Goal: Find specific page/section: Find specific page/section

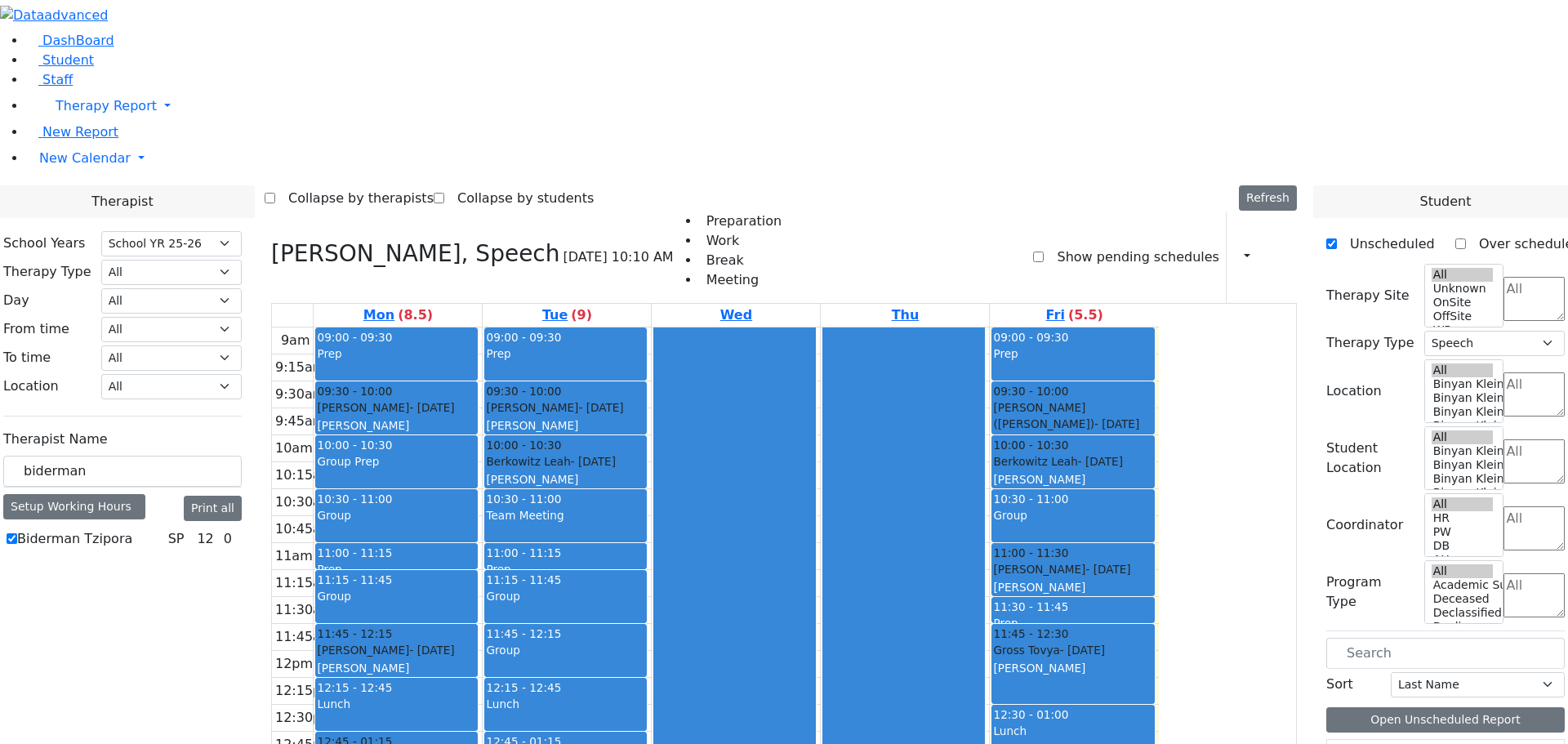
select select "212"
select select "3"
click at [61, 68] on span "Student" at bounding box center [68, 60] width 52 height 15
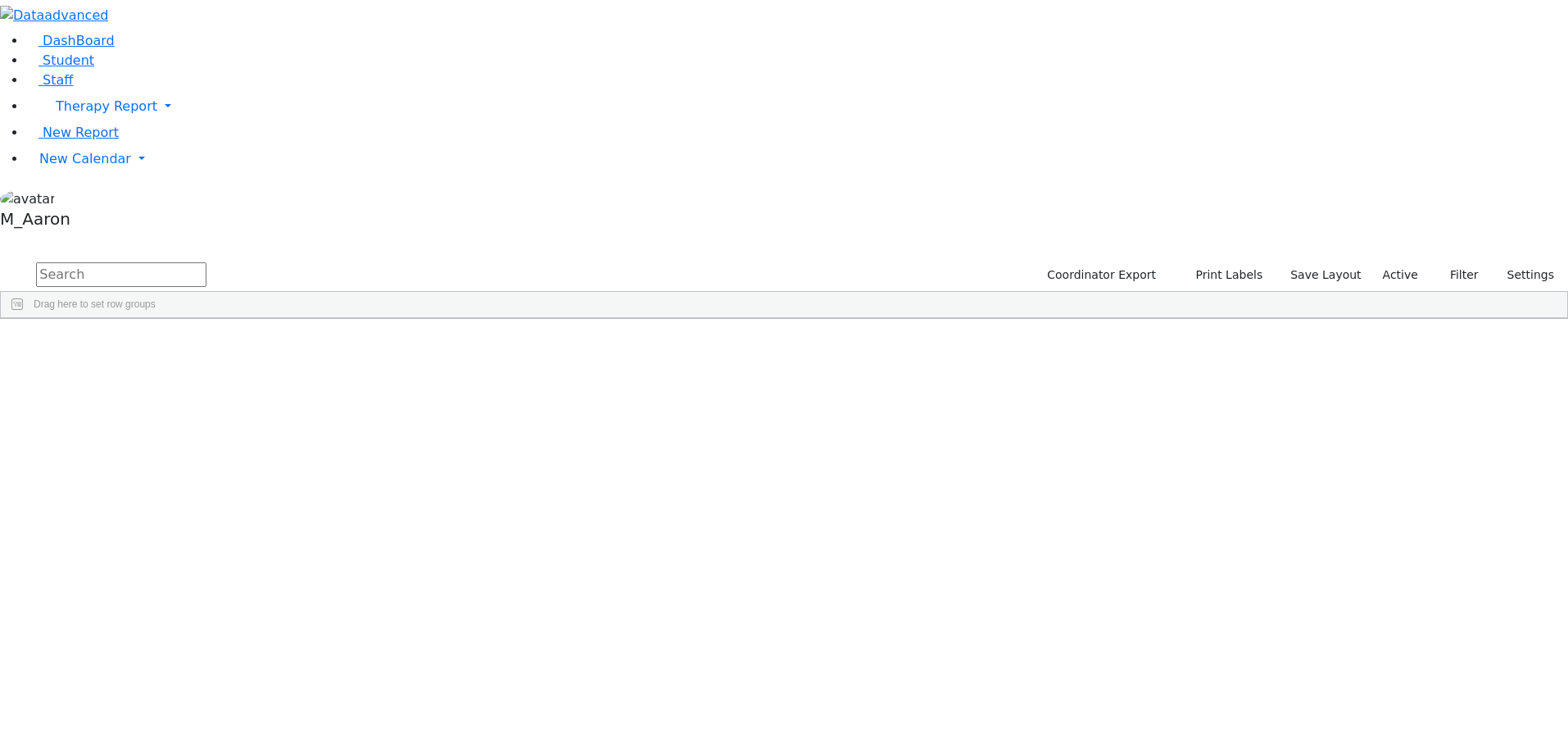
click at [206, 263] on input "text" at bounding box center [121, 274] width 171 height 25
type input "glauber"
click at [0, 260] on button "submit" at bounding box center [16, 275] width 32 height 31
click at [253, 345] on div "Shimon" at bounding box center [212, 356] width 83 height 23
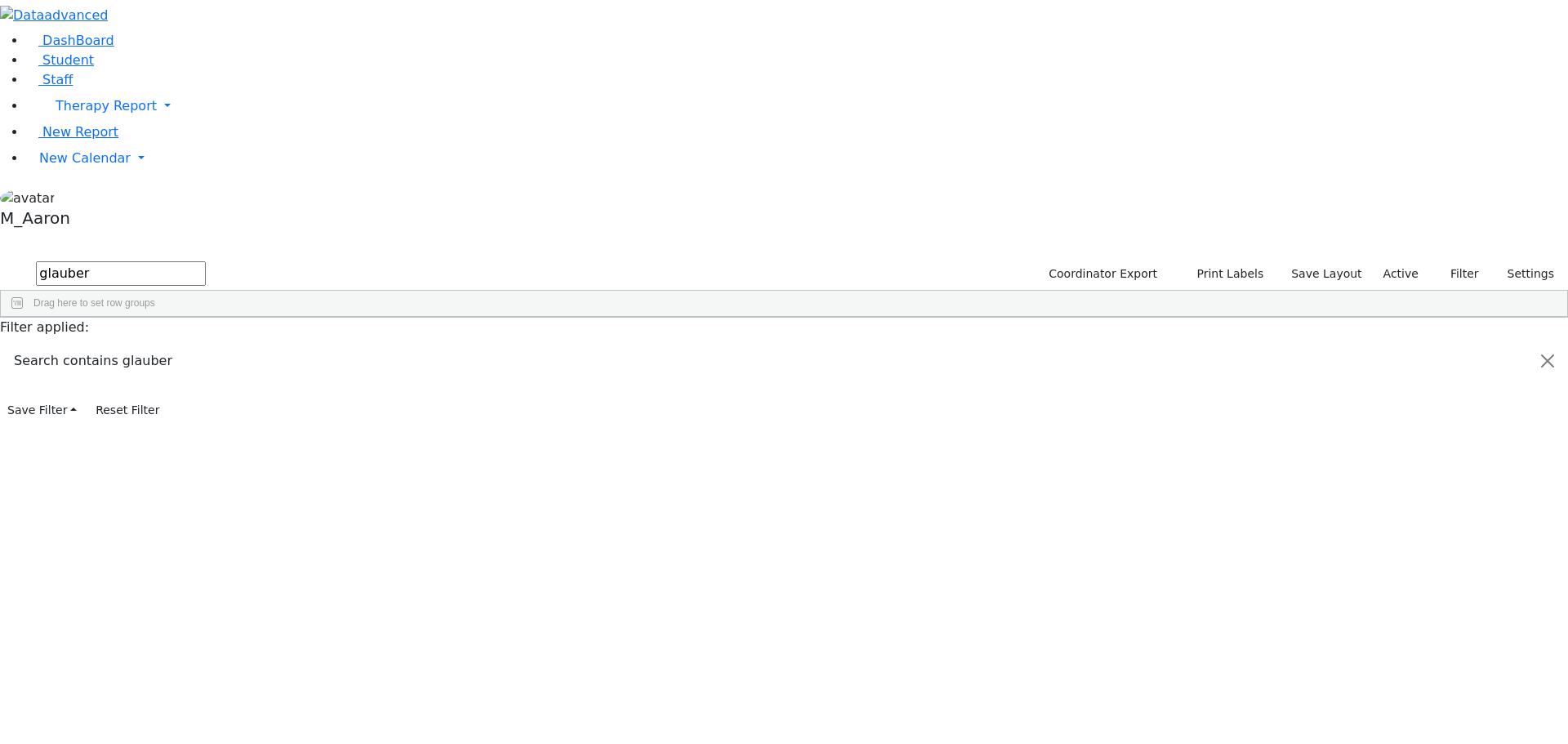
click at [252, 344] on div "Shimon" at bounding box center [211, 355] width 83 height 23
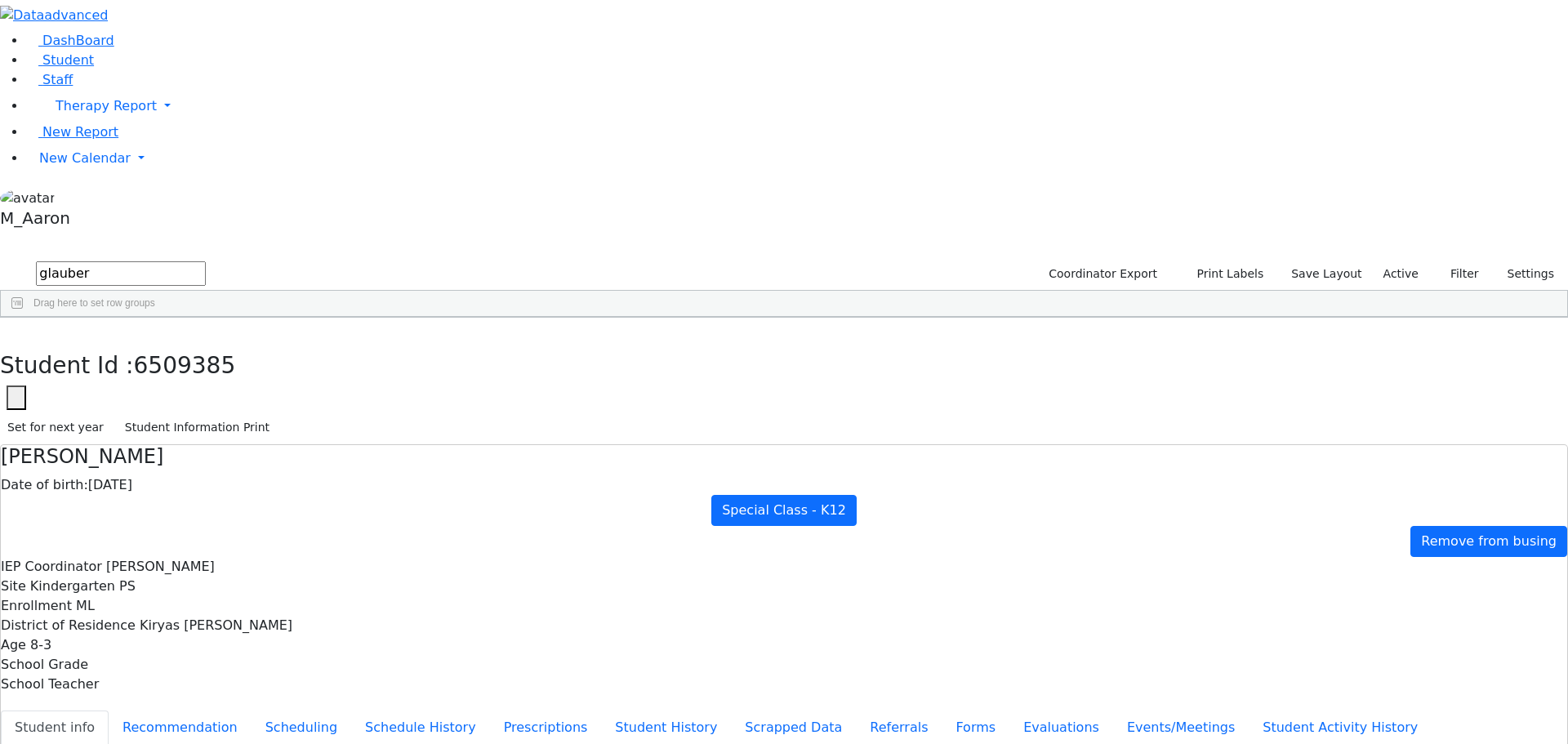
click at [300, 234] on div "Students 1 A 24 K 24 W 24 A 24 K 24 W 24 876" at bounding box center [784, 246] width 1568 height 25
click at [351, 710] on button "Scheduling" at bounding box center [301, 727] width 100 height 35
click at [225, 743] on select "Select School YR Summer YR 25 School YR 25-26 Summer YR 25 School YR 24-25 Summ…" at bounding box center [158, 758] width 133 height 25
select select "210"
click at [225, 743] on select "Select School YR Summer YR 25 School YR 25-26 Summer YR 25 School YR 24-25 Summ…" at bounding box center [158, 758] width 133 height 25
